Goal: Task Accomplishment & Management: Use online tool/utility

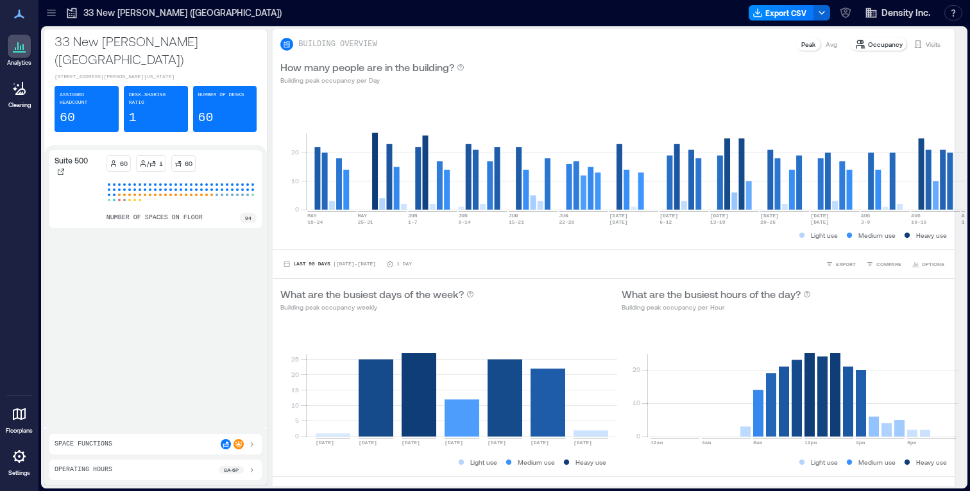
click at [21, 417] on icon at bounding box center [19, 415] width 13 height 12
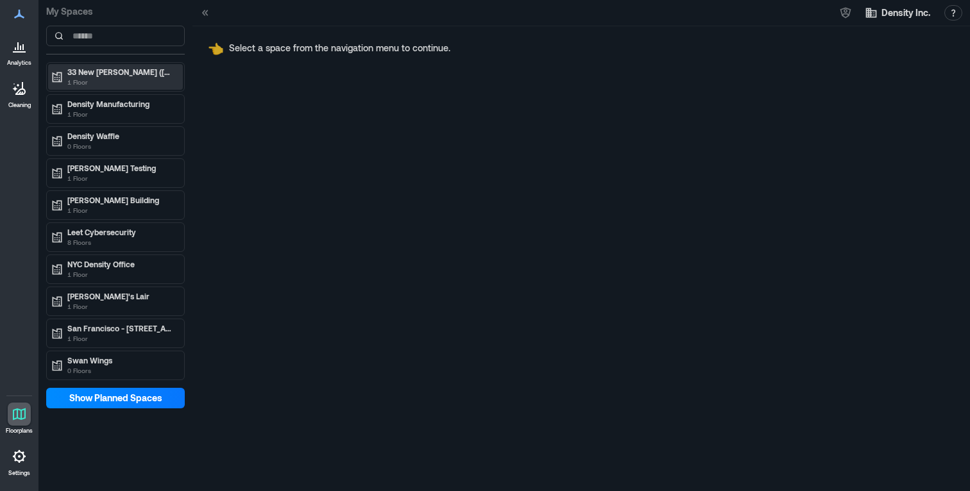
click at [144, 75] on p "33 New [PERSON_NAME] ([GEOGRAPHIC_DATA])" at bounding box center [121, 72] width 108 height 10
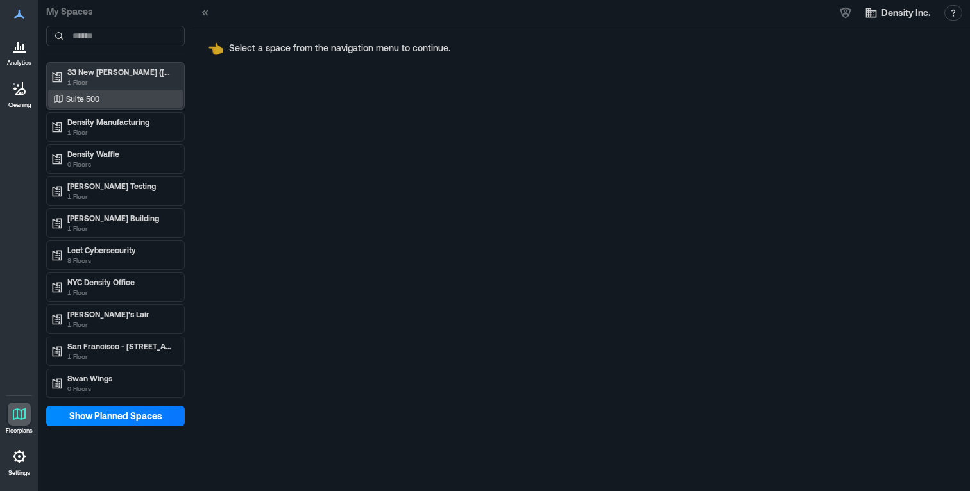
click at [128, 99] on div "Suite 500" at bounding box center [113, 98] width 124 height 13
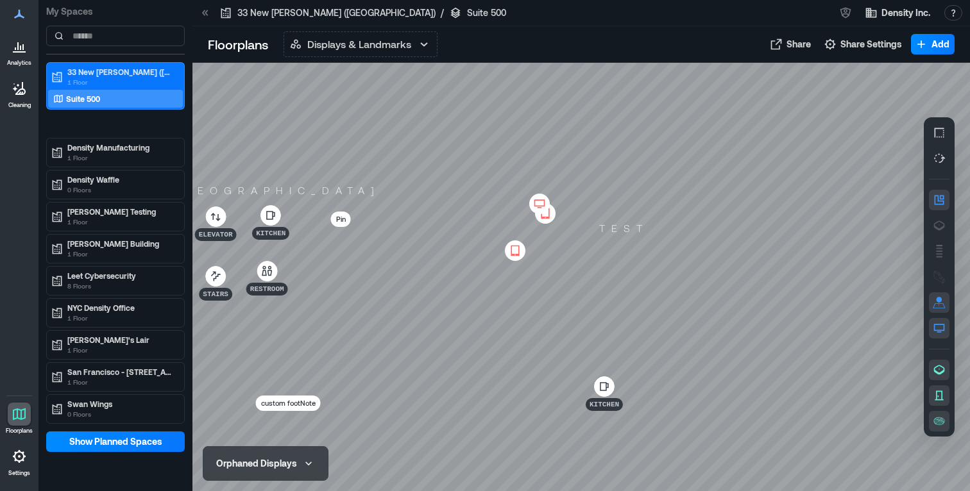
click at [536, 199] on icon at bounding box center [539, 204] width 15 height 13
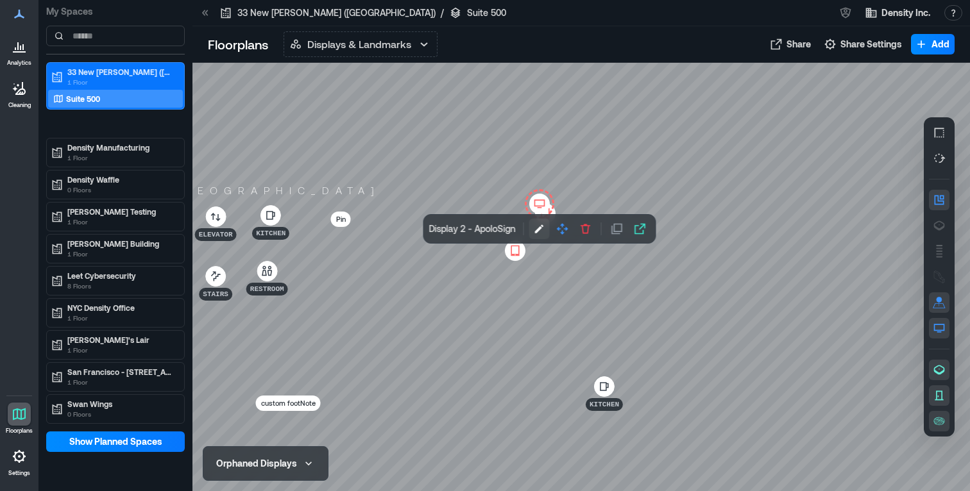
click at [538, 234] on icon "button" at bounding box center [539, 229] width 13 height 13
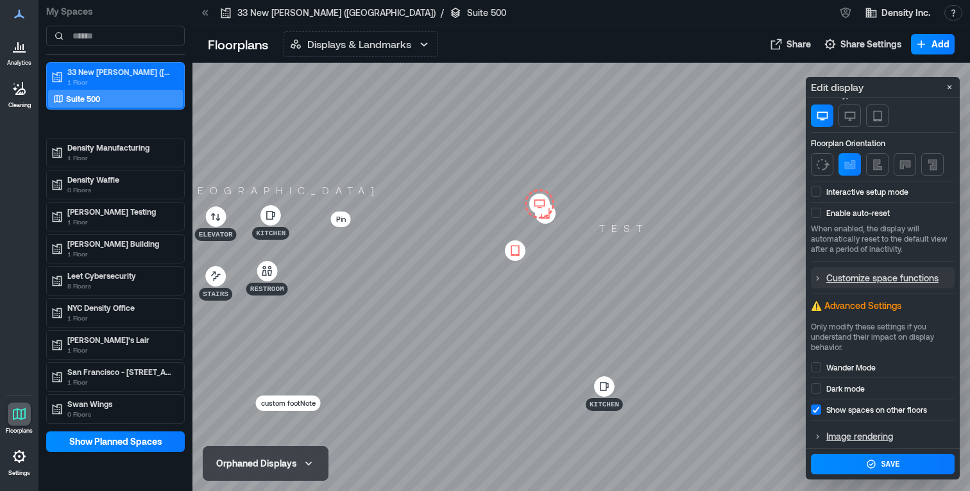
click at [882, 273] on p "Customize space functions" at bounding box center [889, 278] width 127 height 16
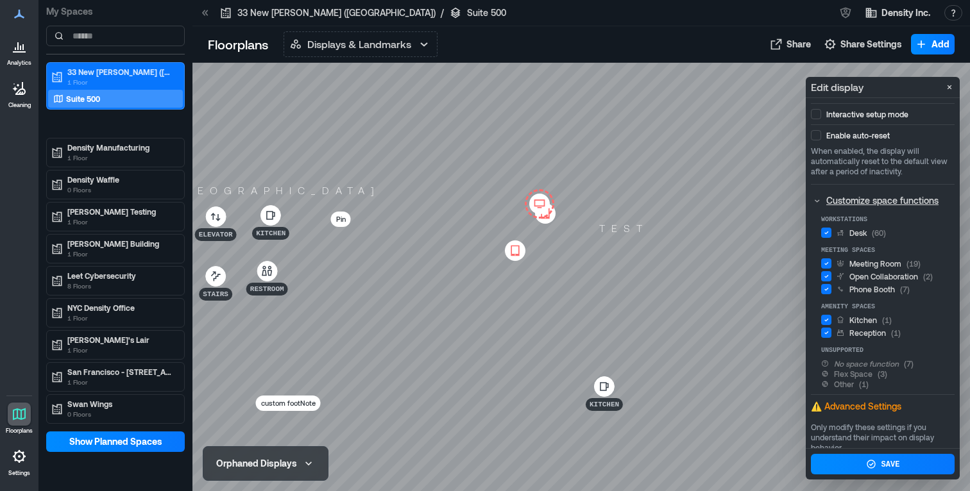
scroll to position [222, 0]
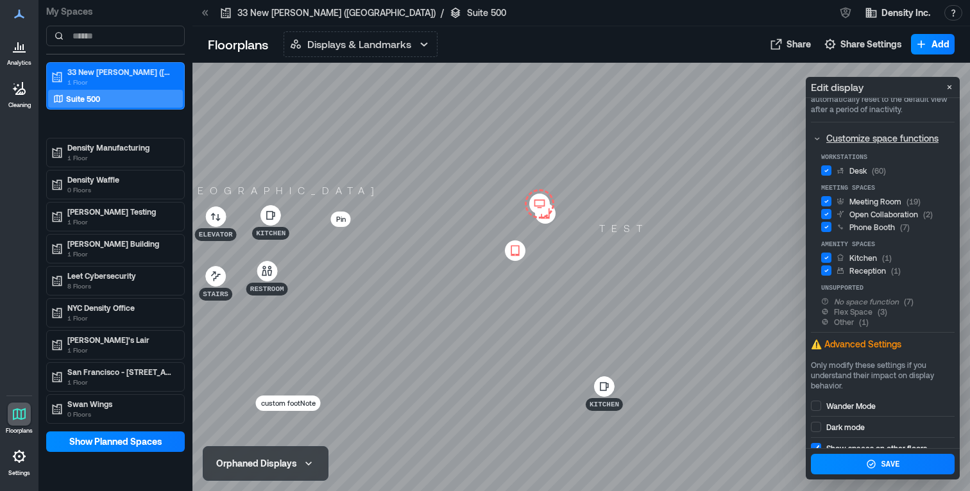
click at [861, 303] on div "No space function" at bounding box center [866, 301] width 65 height 10
